Goal: Information Seeking & Learning: Understand process/instructions

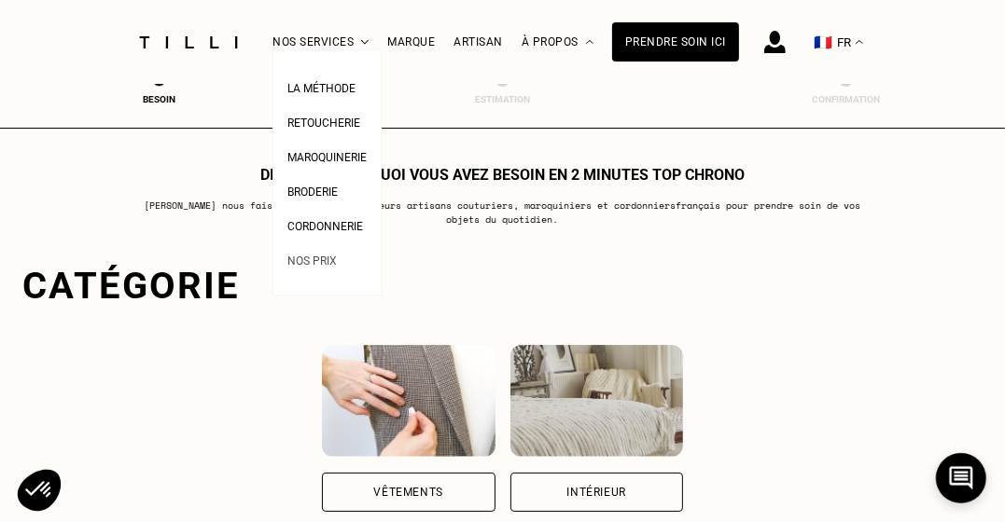
click at [321, 258] on span "Nos prix" at bounding box center [311, 261] width 49 height 13
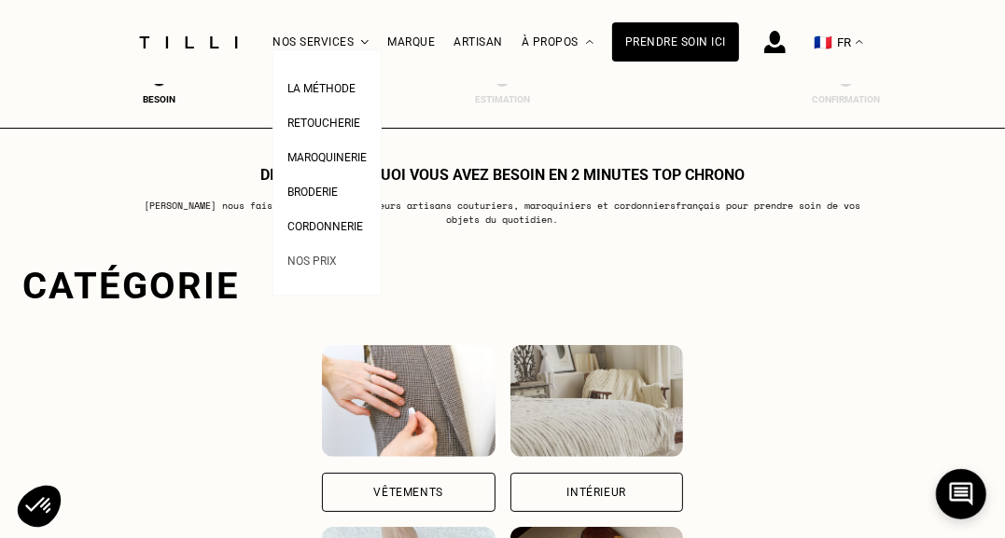
select select "FR"
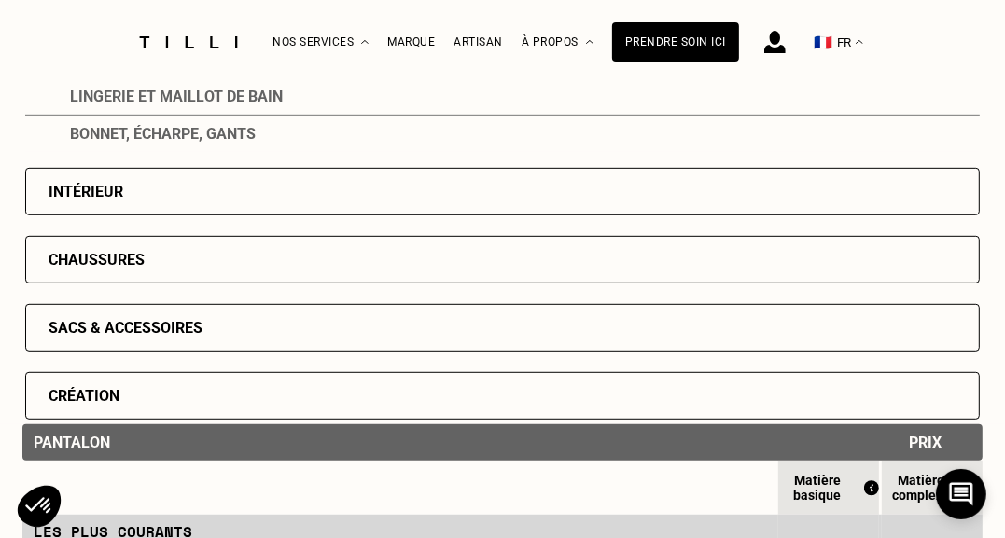
scroll to position [1076, 0]
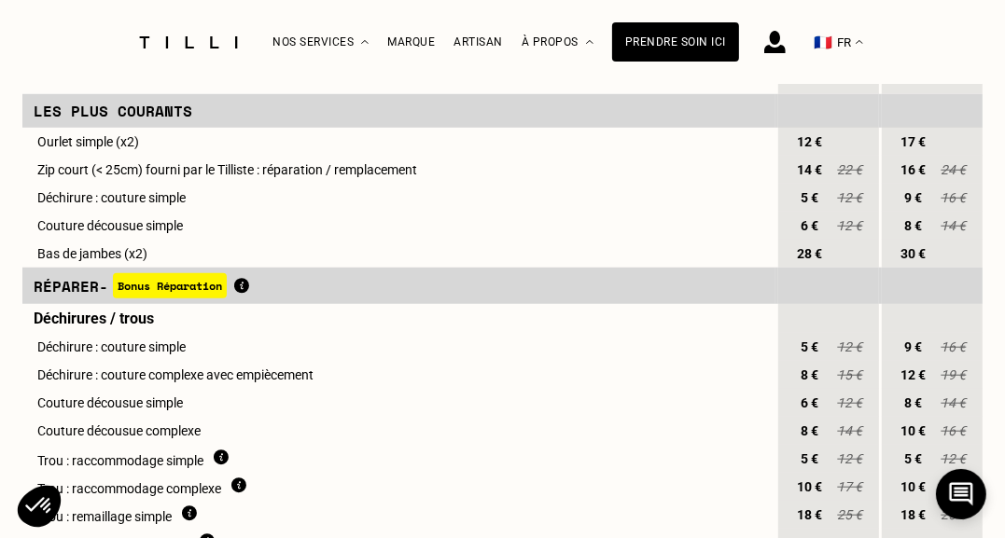
click at [785, 37] on img at bounding box center [774, 42] width 21 height 22
